Goal: Find specific page/section: Find specific page/section

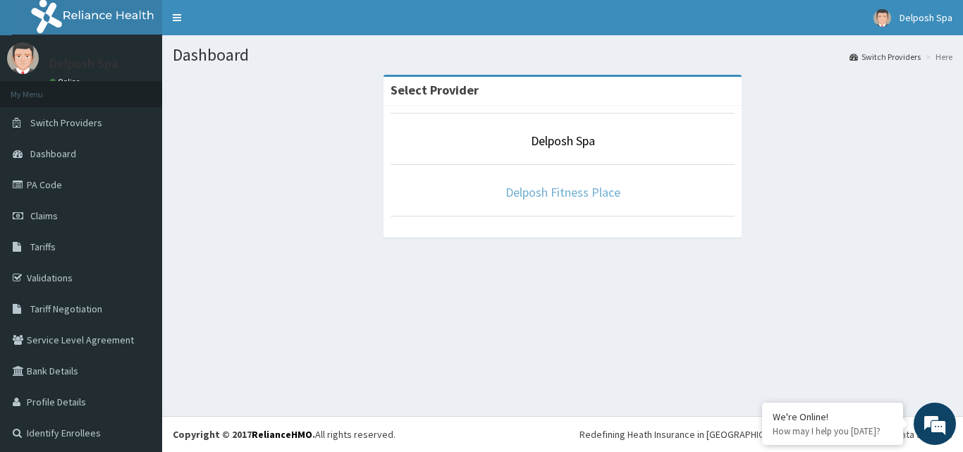
click at [547, 190] on link "Delposh Fitness Place" at bounding box center [562, 192] width 115 height 16
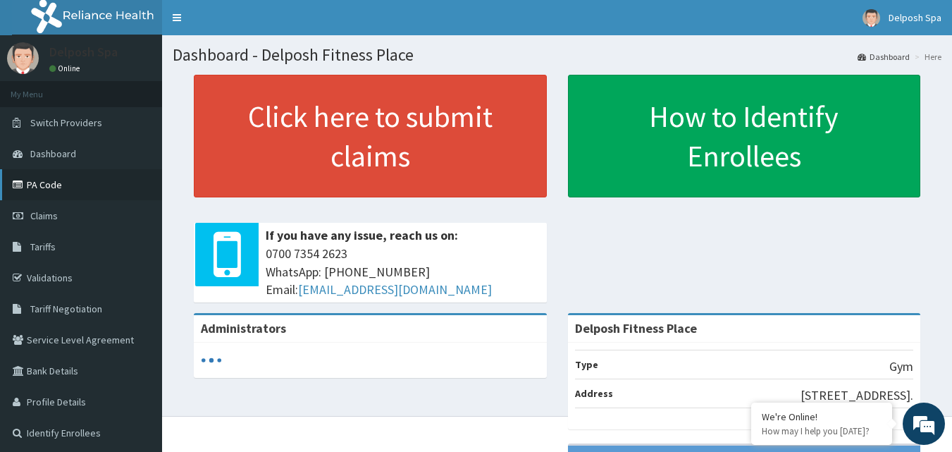
click at [70, 185] on link "PA Code" at bounding box center [81, 184] width 162 height 31
